Goal: Task Accomplishment & Management: Manage account settings

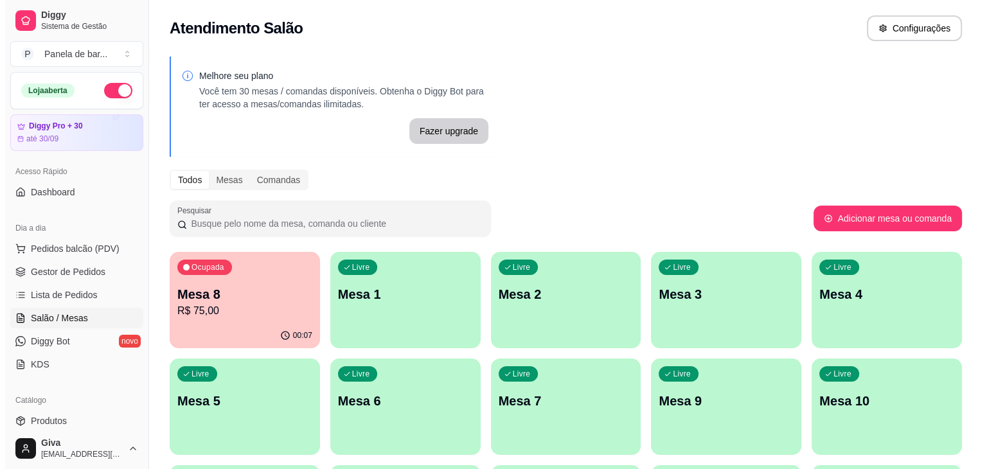
scroll to position [125, 0]
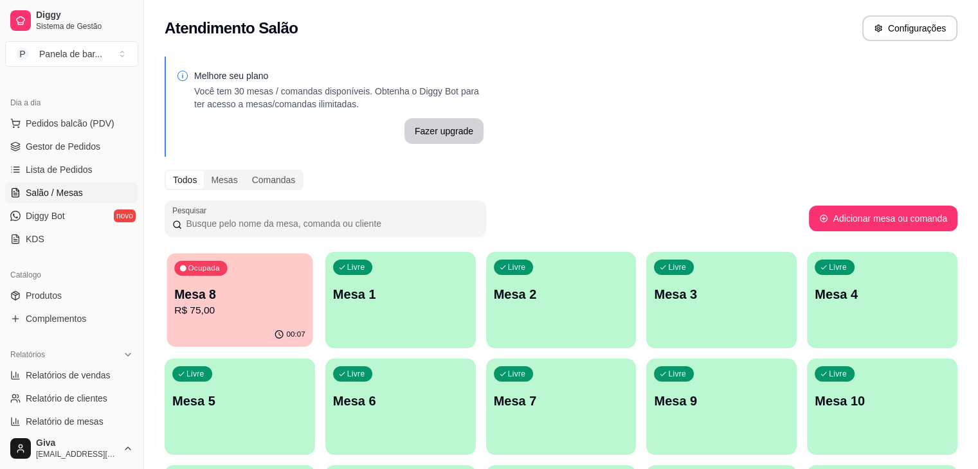
click at [217, 312] on p "R$ 75,00" at bounding box center [239, 310] width 131 height 15
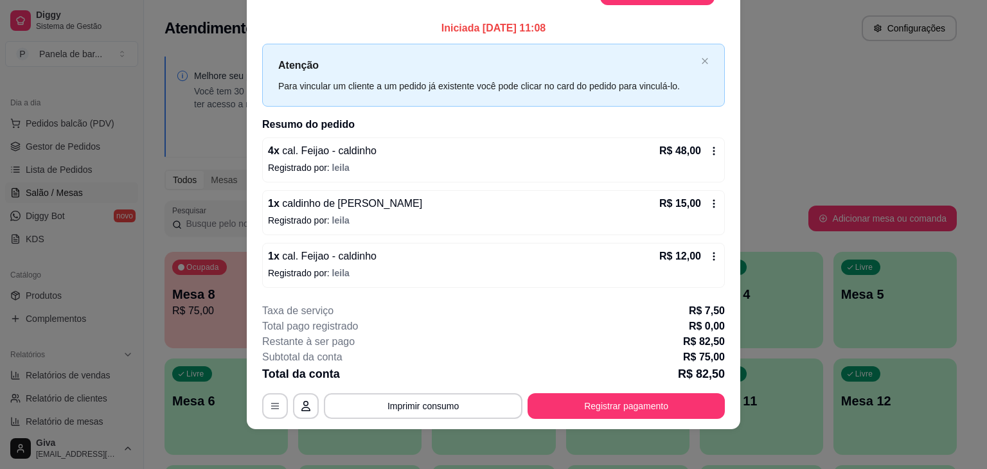
scroll to position [36, 0]
click at [709, 148] on icon at bounding box center [714, 150] width 10 height 10
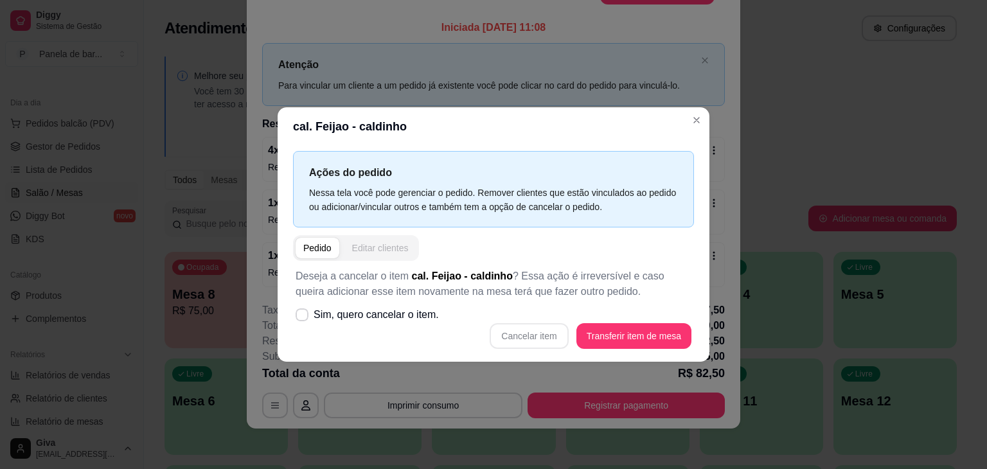
click at [375, 242] on div "Editar clientes" at bounding box center [380, 248] width 57 height 13
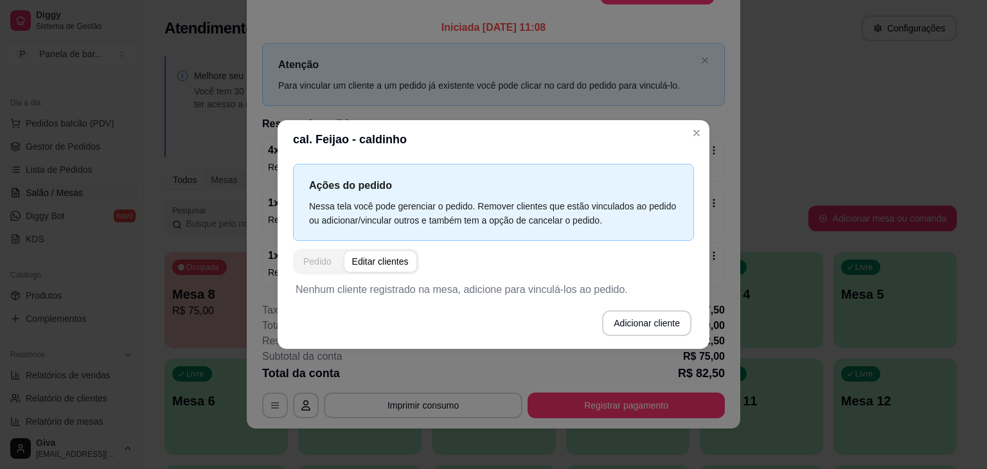
click at [334, 263] on button "Pedido" at bounding box center [318, 261] width 44 height 21
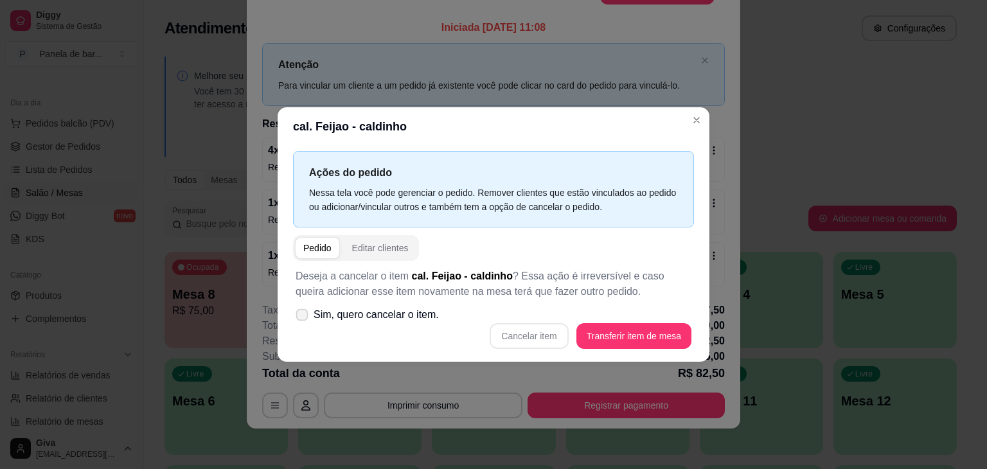
click at [363, 314] on label "Sim, quero cancelar o item." at bounding box center [368, 315] width 154 height 26
click at [303, 318] on input "Sim, quero cancelar o item." at bounding box center [299, 322] width 8 height 8
click at [363, 314] on span "Sim, quero cancelar o item." at bounding box center [376, 314] width 125 height 15
click at [303, 318] on input "Sim, quero cancelar o item." at bounding box center [299, 322] width 8 height 8
click at [403, 315] on span "Sim, quero cancelar o item." at bounding box center [376, 314] width 125 height 15
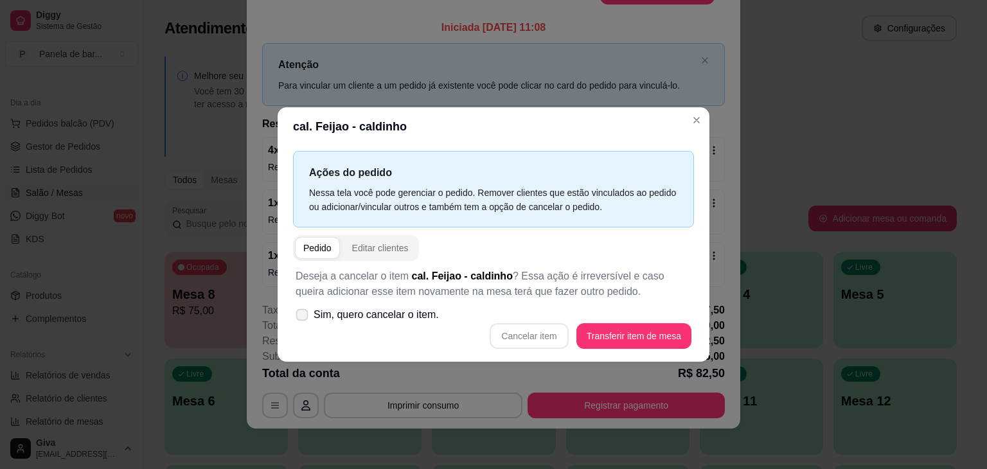
click at [303, 318] on input "Sim, quero cancelar o item." at bounding box center [299, 322] width 8 height 8
checkbox input "true"
click at [523, 332] on button "Cancelar item" at bounding box center [529, 336] width 76 height 25
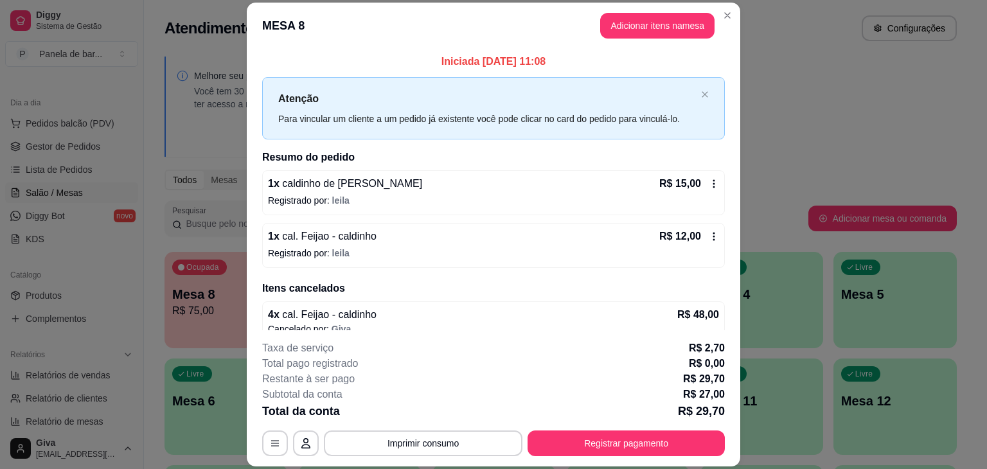
scroll to position [0, 0]
click at [615, 31] on button "Adicionar itens na mesa" at bounding box center [657, 25] width 111 height 25
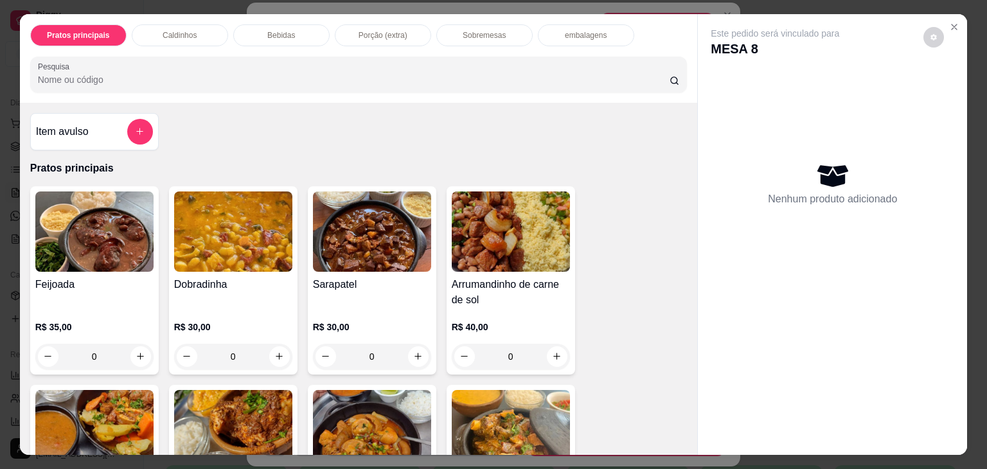
click at [191, 39] on div "Caldinhos" at bounding box center [180, 35] width 96 height 22
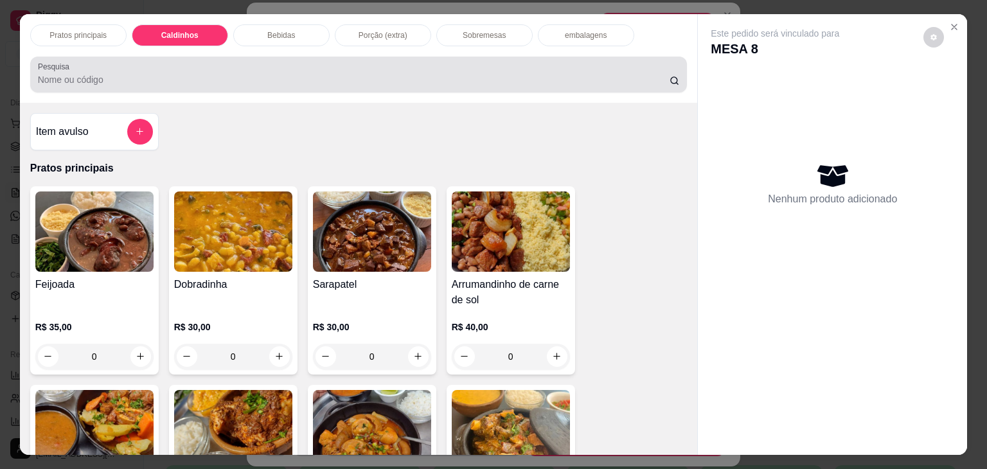
scroll to position [31, 0]
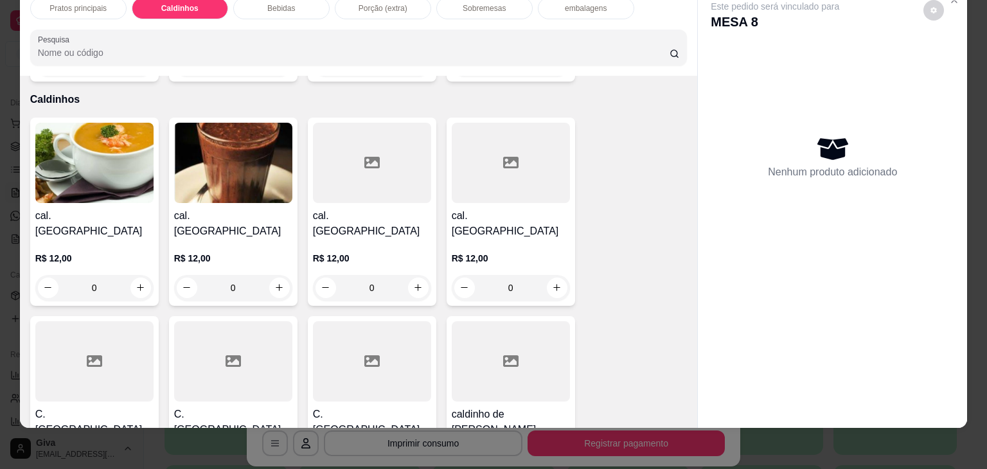
click at [251, 275] on div "0" at bounding box center [233, 288] width 118 height 26
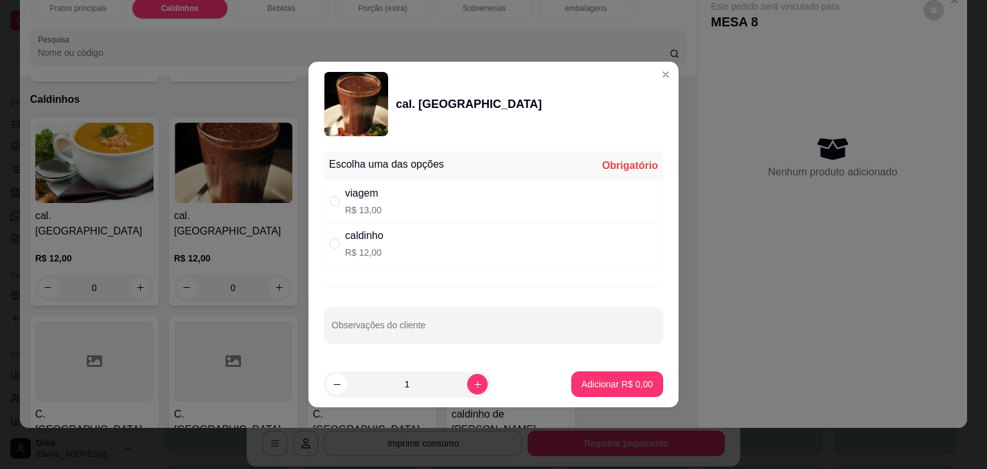
click at [345, 239] on div "" at bounding box center [337, 244] width 15 height 14
radio input "true"
click at [426, 384] on input "1" at bounding box center [407, 385] width 120 height 26
type input "3"
click at [577, 377] on button "Adicionar R$ 36,00" at bounding box center [615, 384] width 94 height 25
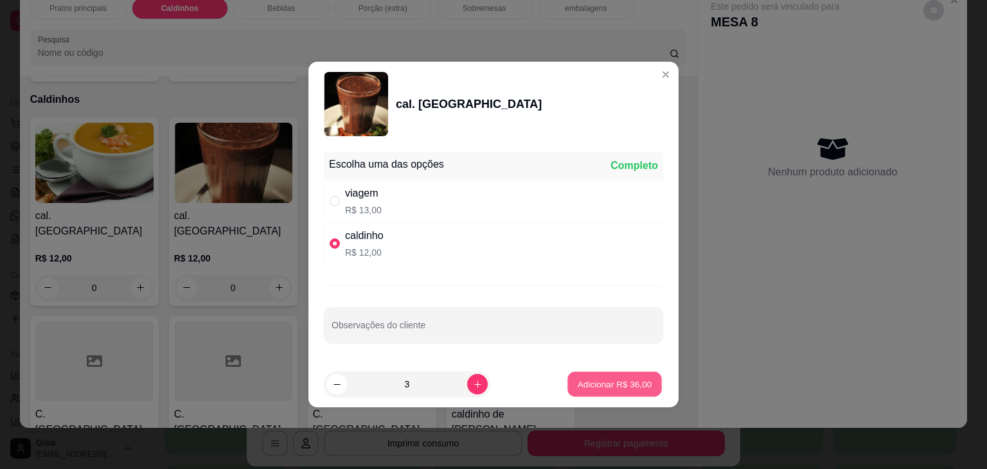
type input "3"
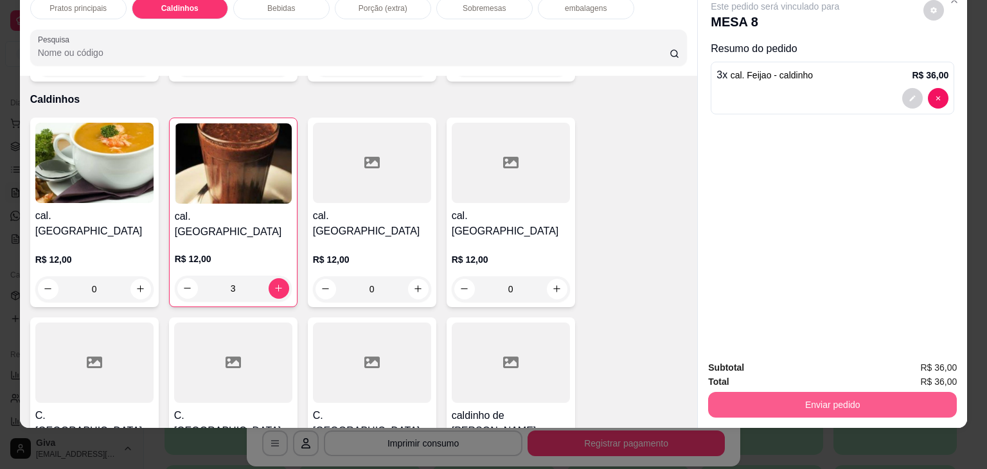
click at [789, 393] on button "Enviar pedido" at bounding box center [832, 405] width 249 height 26
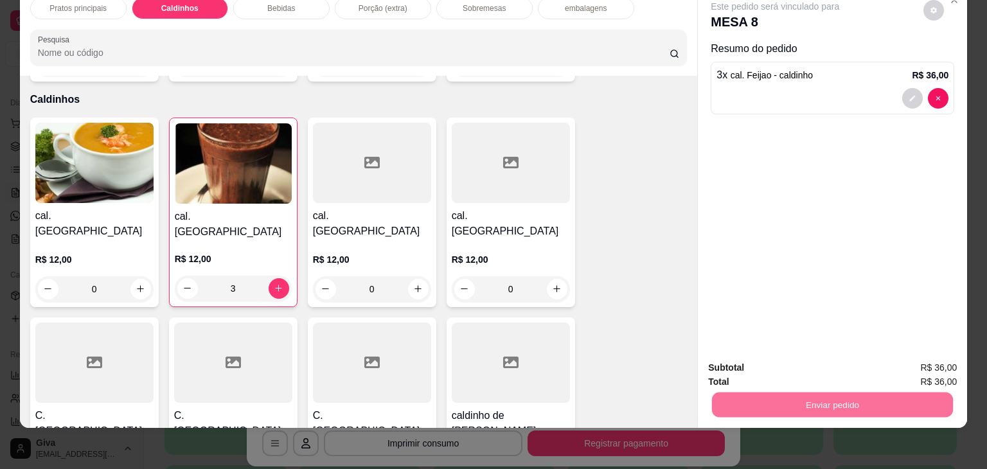
click at [789, 357] on button "Não registrar e enviar pedido" at bounding box center [790, 364] width 130 height 24
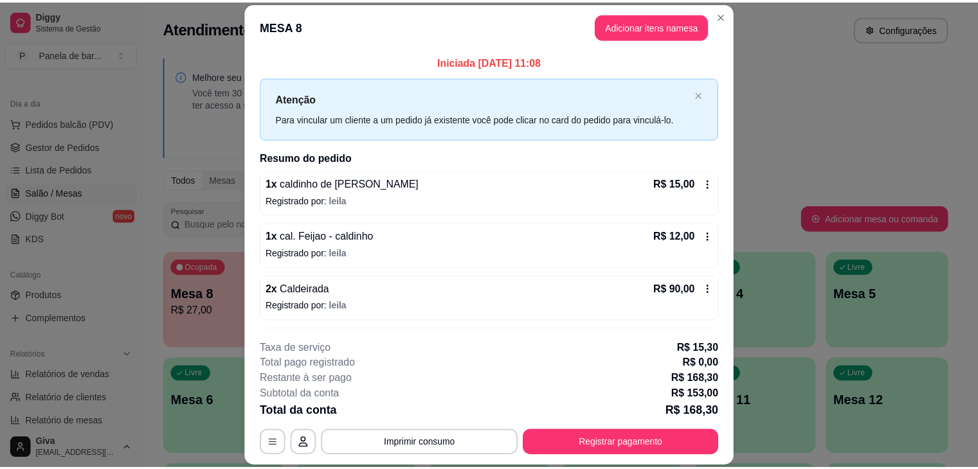
scroll to position [0, 0]
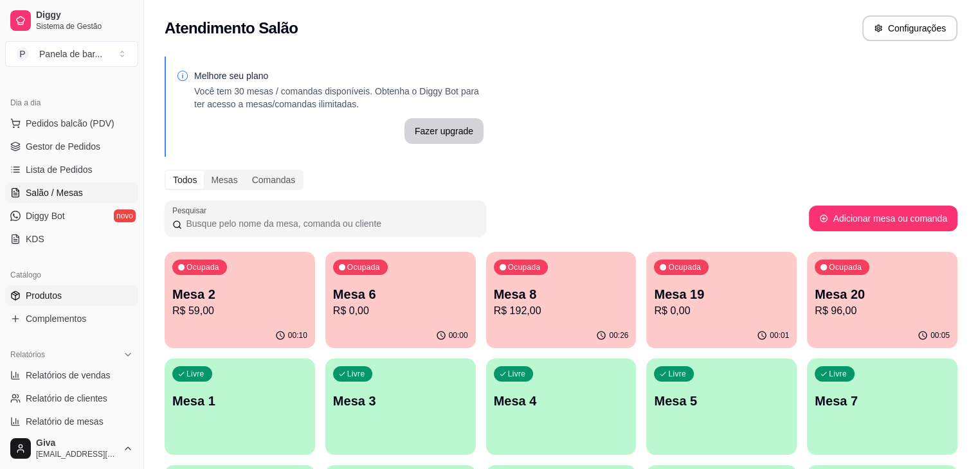
click at [63, 294] on link "Produtos" at bounding box center [71, 295] width 133 height 21
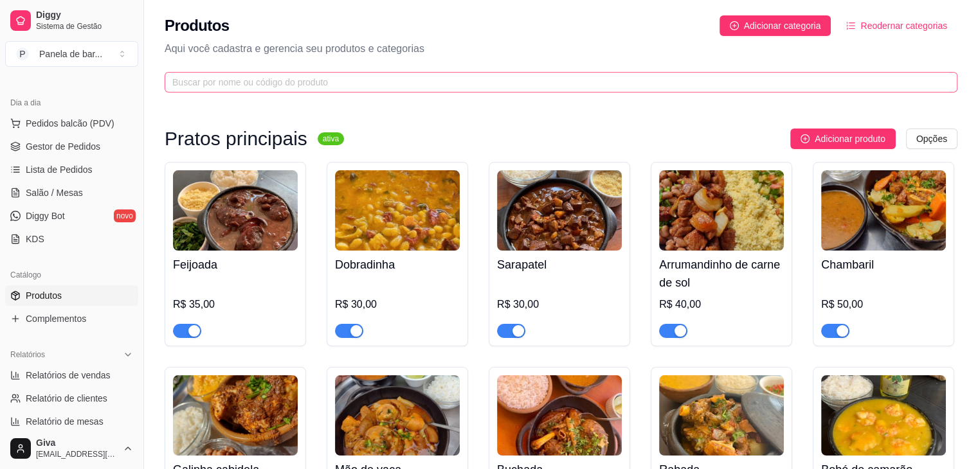
click at [426, 72] on span at bounding box center [561, 82] width 793 height 21
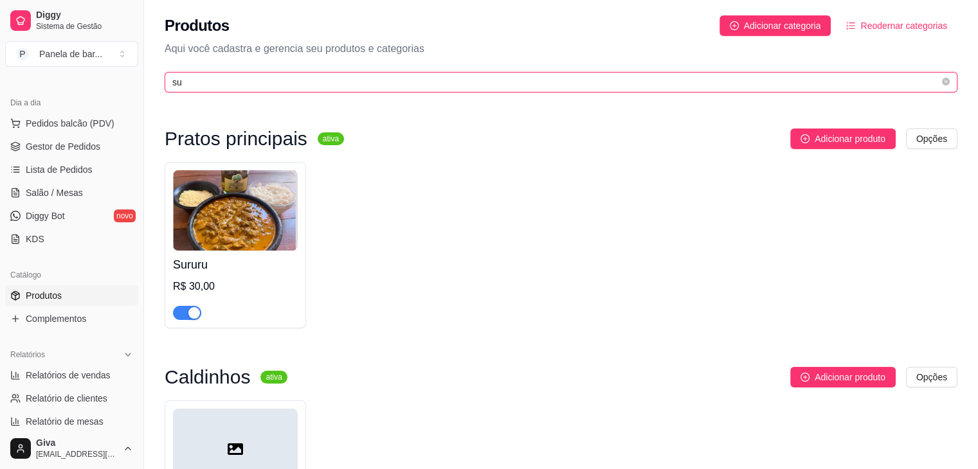
type input "su"
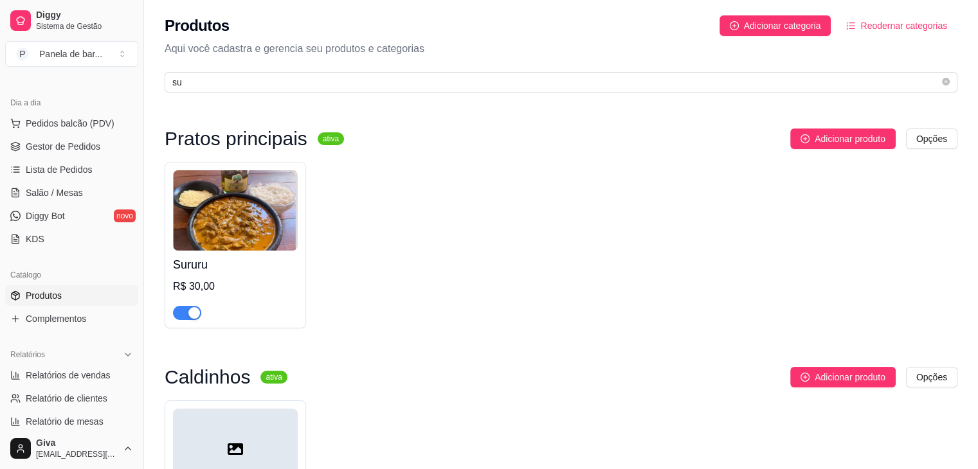
click at [190, 308] on div "button" at bounding box center [194, 313] width 12 height 12
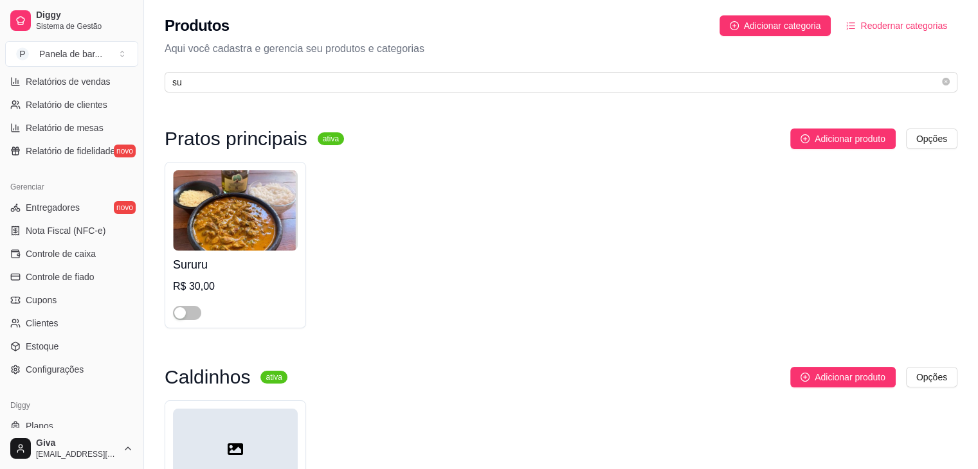
scroll to position [421, 0]
click at [69, 368] on span "Configurações" at bounding box center [55, 367] width 58 height 13
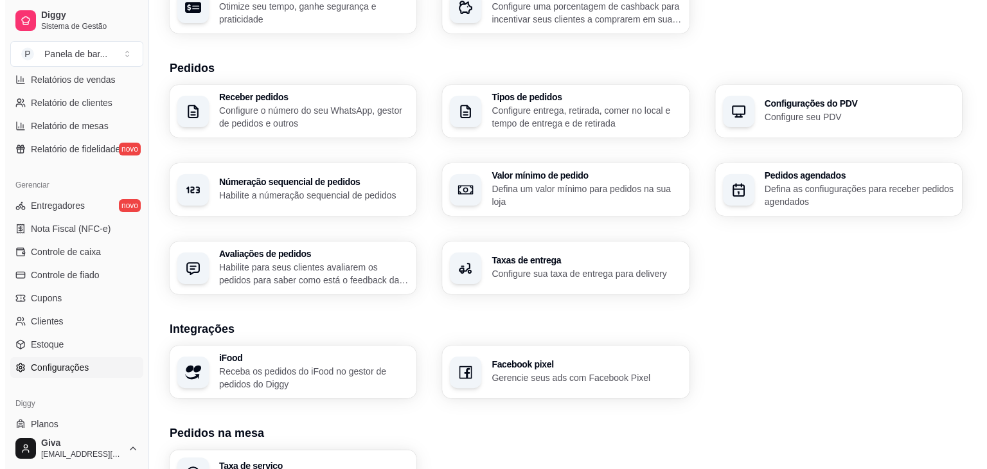
scroll to position [255, 0]
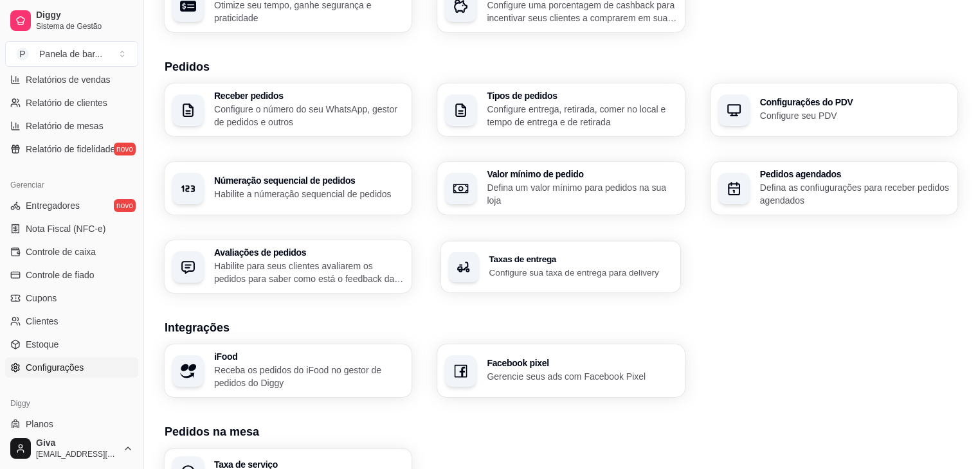
click at [555, 254] on div "Taxas de entrega Configure sua taxa de entrega para delivery" at bounding box center [561, 266] width 240 height 51
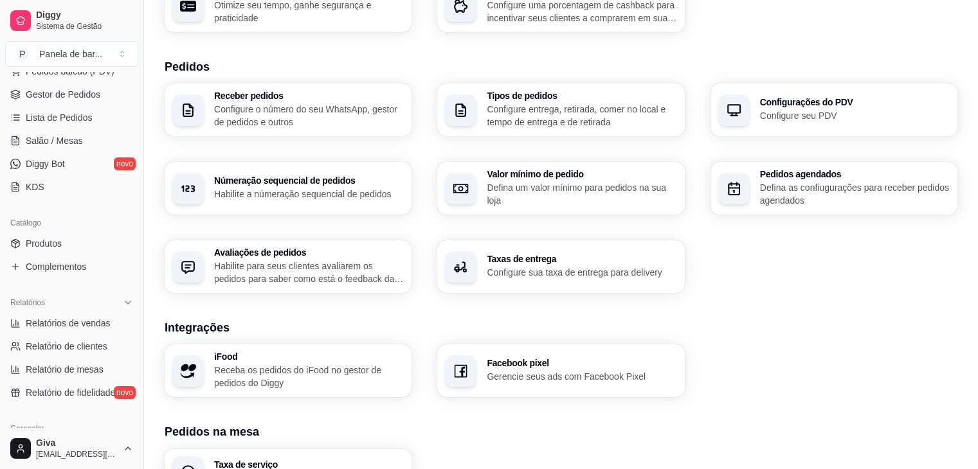
scroll to position [152, 0]
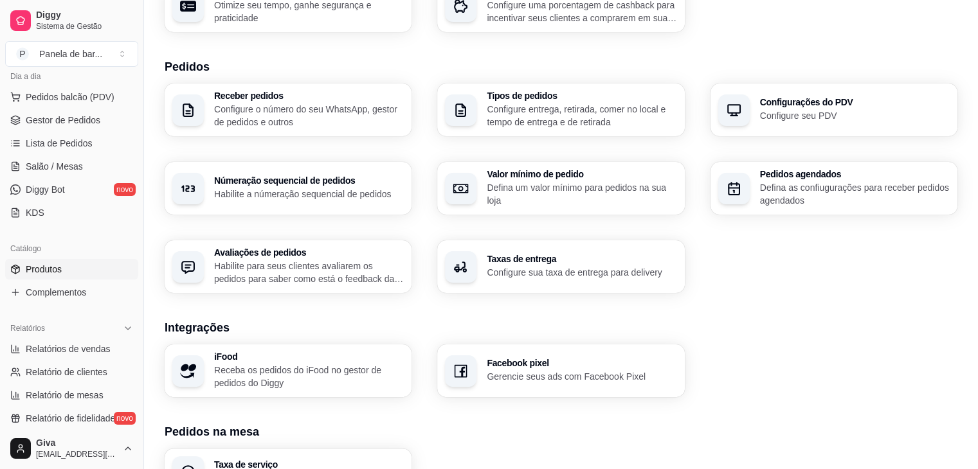
click at [69, 276] on link "Produtos" at bounding box center [71, 269] width 133 height 21
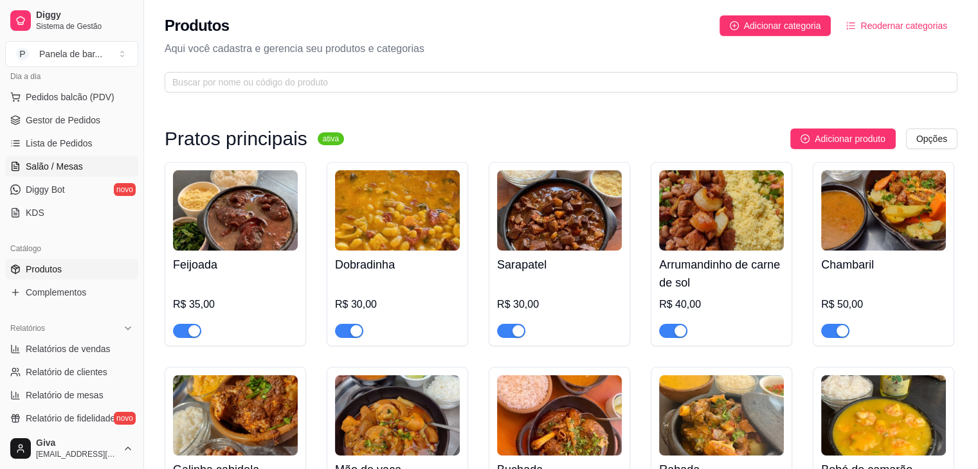
click at [18, 156] on link "Salão / Mesas" at bounding box center [71, 166] width 133 height 21
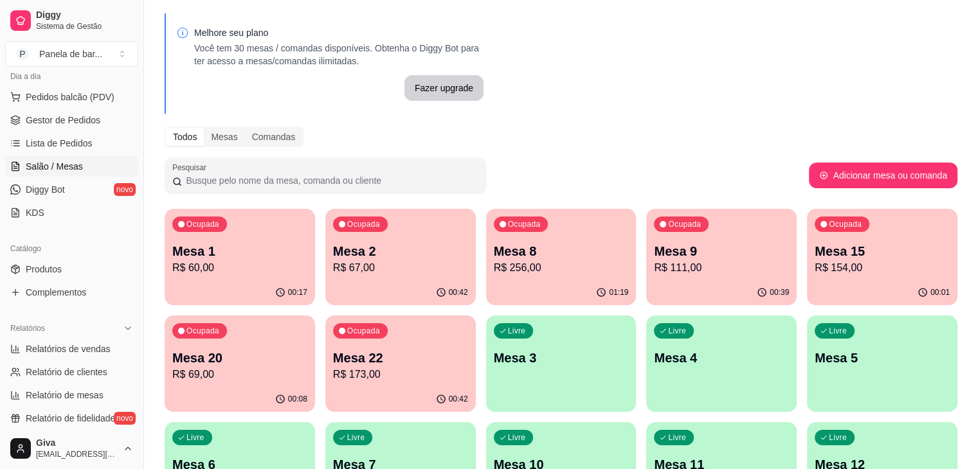
scroll to position [44, 0]
click at [816, 264] on p "R$ 154,00" at bounding box center [881, 267] width 131 height 15
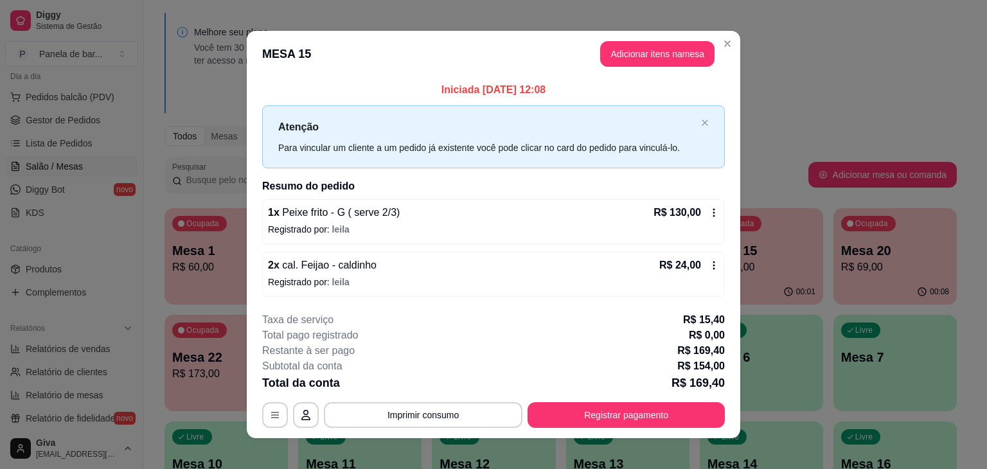
click at [709, 210] on icon at bounding box center [714, 213] width 10 height 10
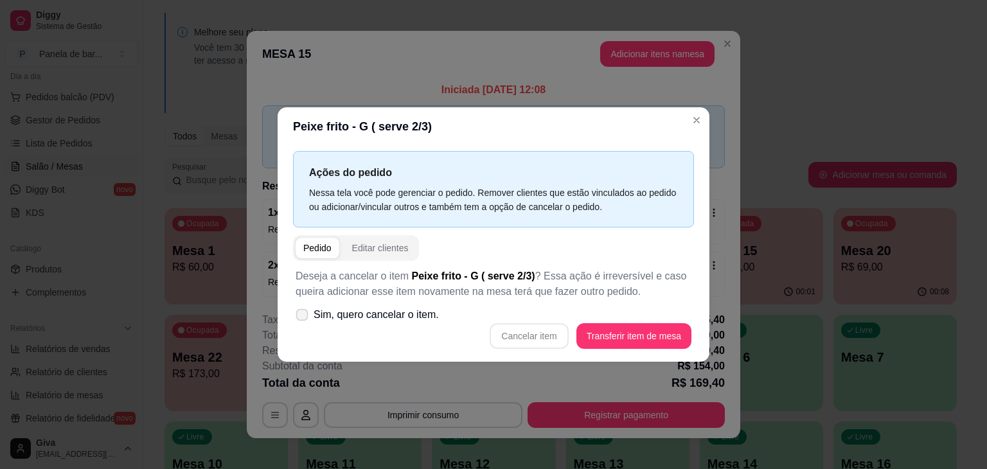
click at [428, 310] on span "Sim, quero cancelar o item." at bounding box center [376, 314] width 125 height 15
click at [303, 318] on input "Sim, quero cancelar o item." at bounding box center [299, 322] width 8 height 8
checkbox input "true"
click at [538, 349] on div "Deseja a cancelar o item Peixe frito - G ( serve 2/3) ? Essa ação é irreversíve…" at bounding box center [493, 309] width 401 height 96
click at [537, 346] on button "Cancelar item" at bounding box center [529, 336] width 76 height 25
